Goal: Navigation & Orientation: Find specific page/section

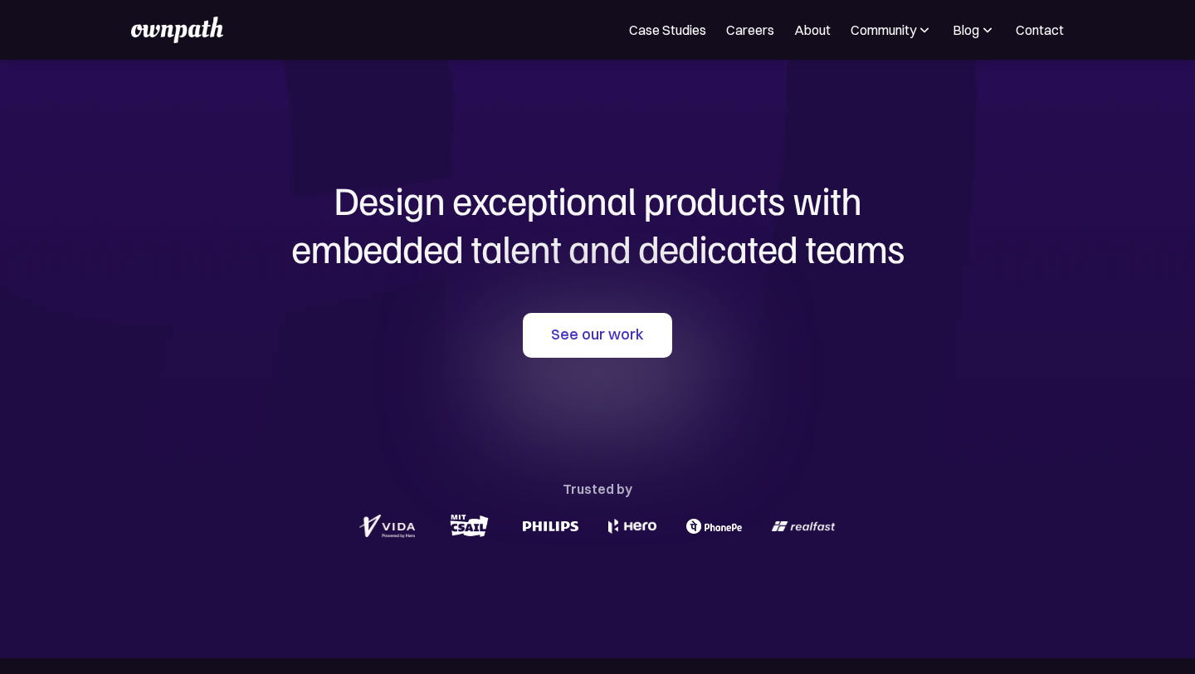
click at [920, 35] on img at bounding box center [924, 30] width 17 height 17
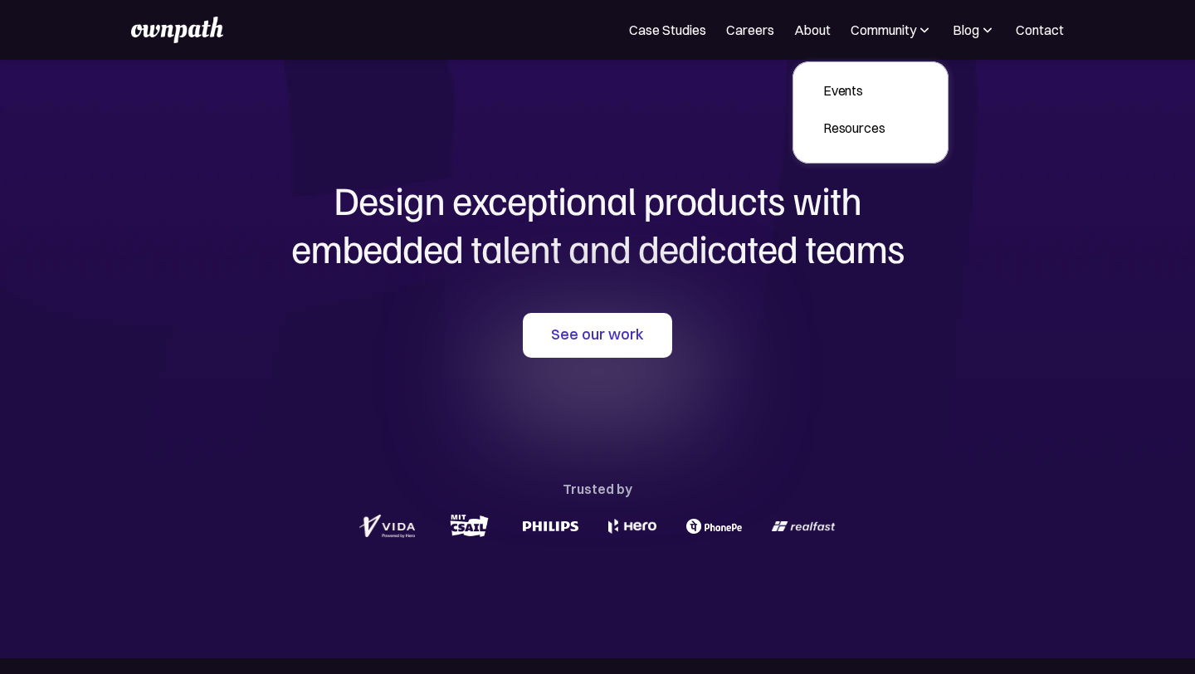
click at [989, 29] on img at bounding box center [987, 30] width 17 height 17
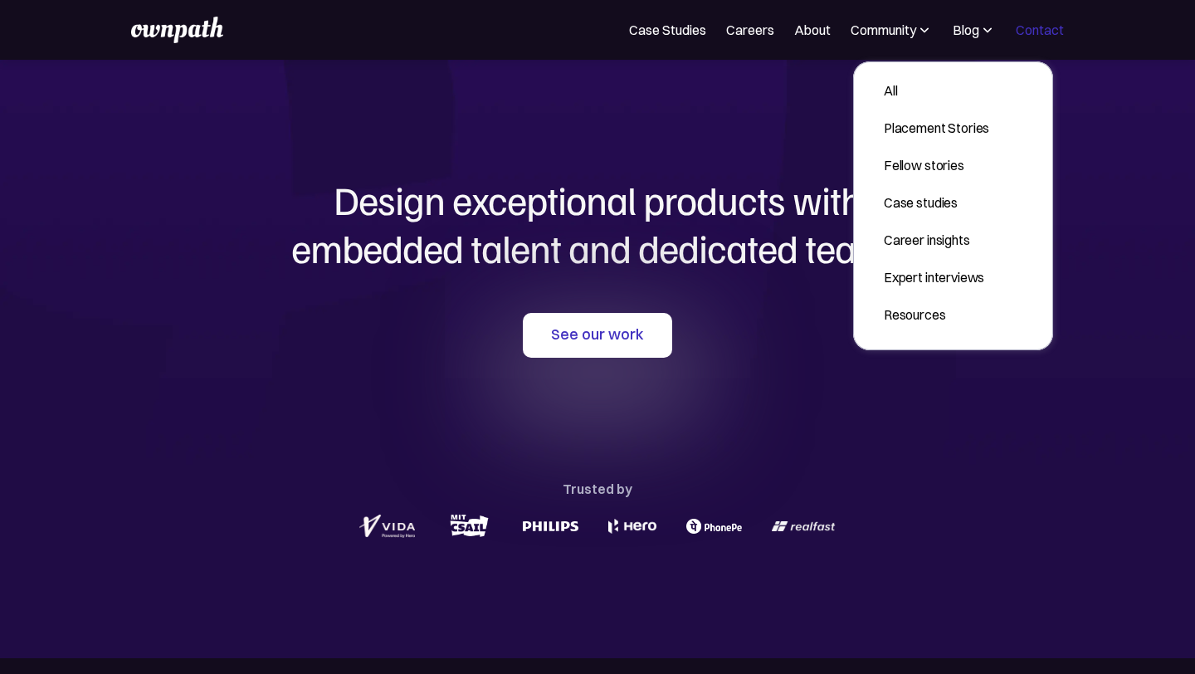
click at [1036, 29] on link "Contact" at bounding box center [1040, 30] width 48 height 20
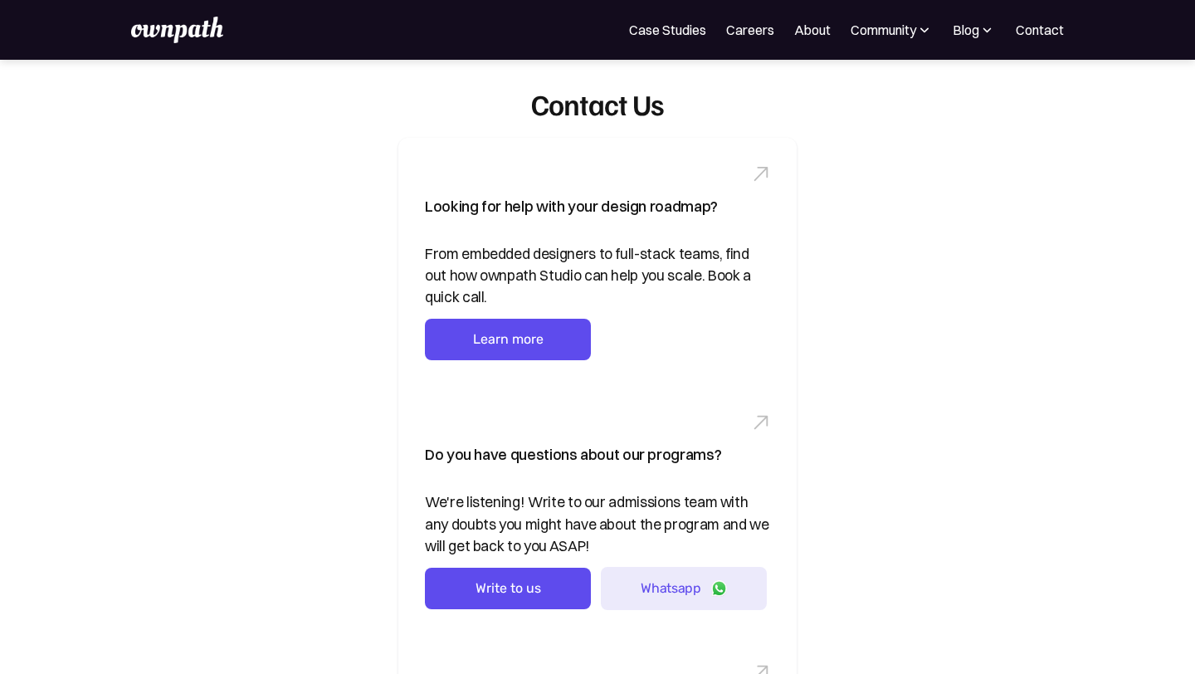
click at [205, 38] on img at bounding box center [176, 30] width 91 height 27
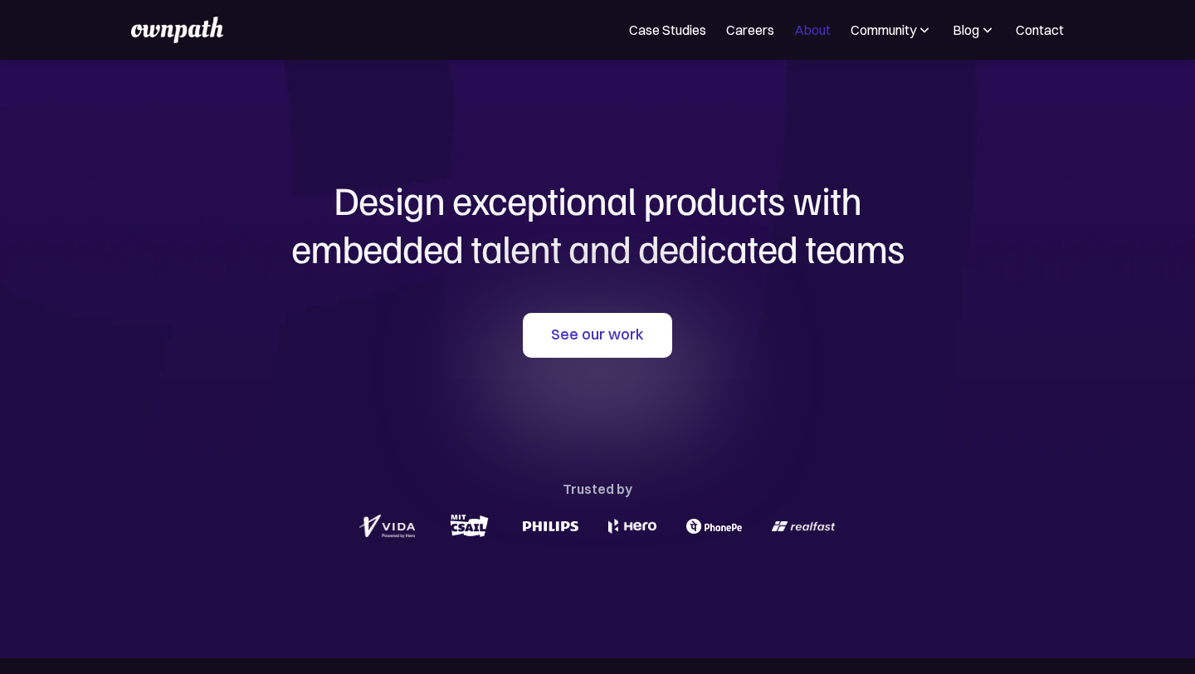
click at [809, 31] on link "About" at bounding box center [812, 30] width 37 height 20
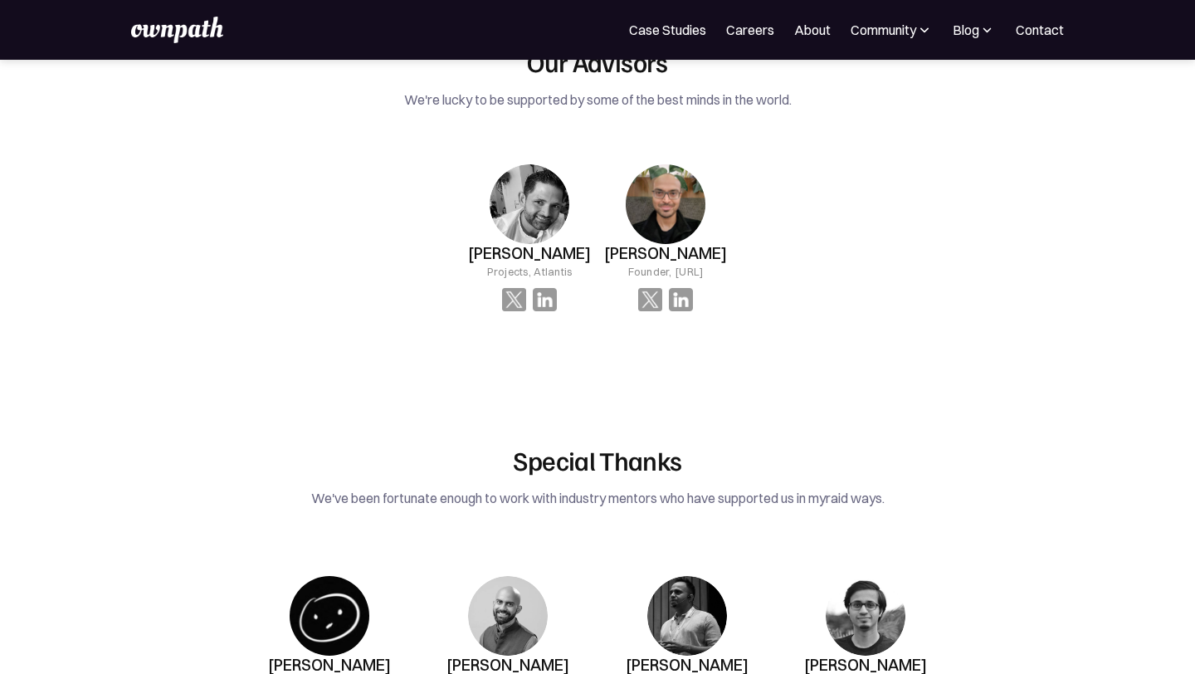
scroll to position [2844, 0]
